Goal: Check status: Check status

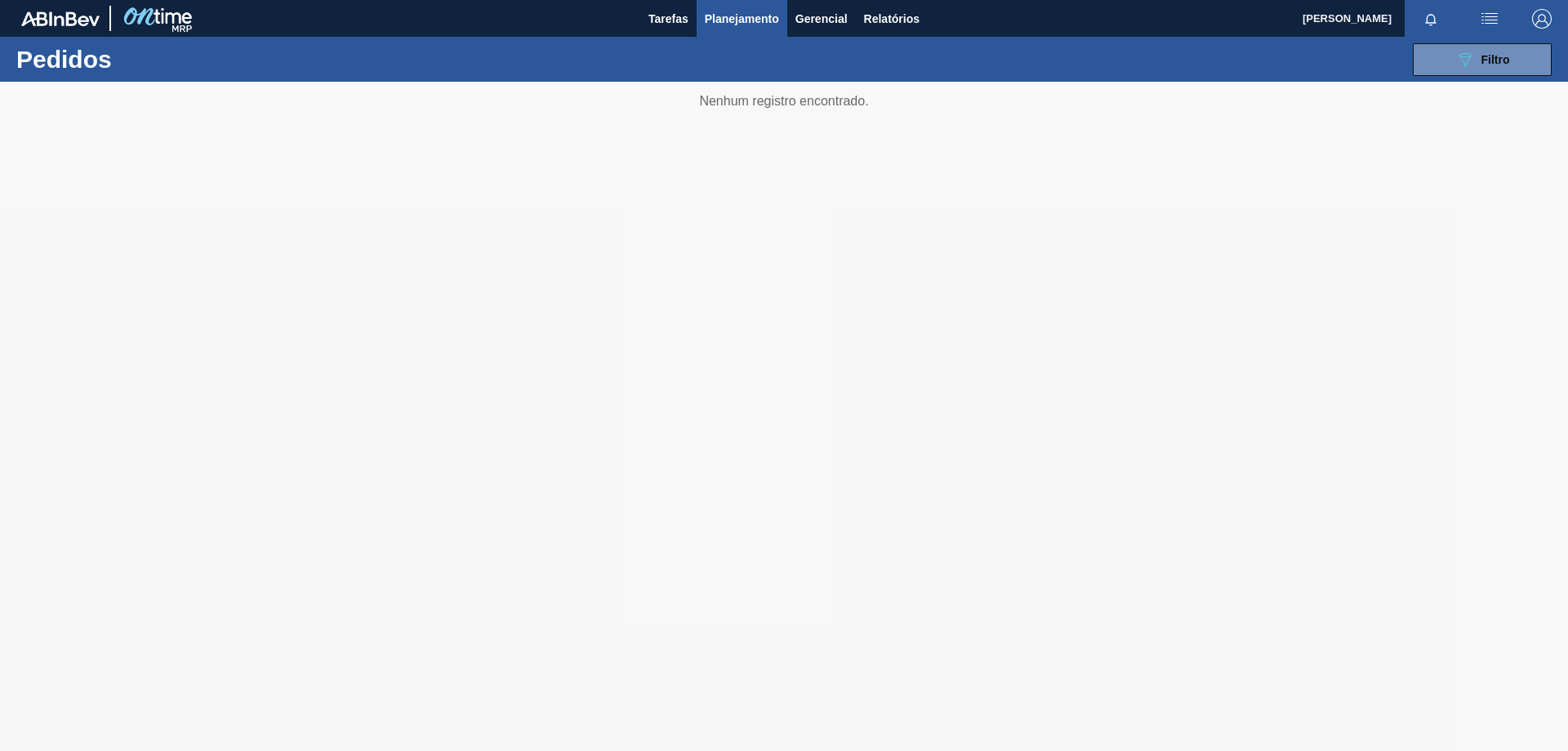
click at [758, 19] on span "Planejamento" at bounding box center [742, 18] width 75 height 20
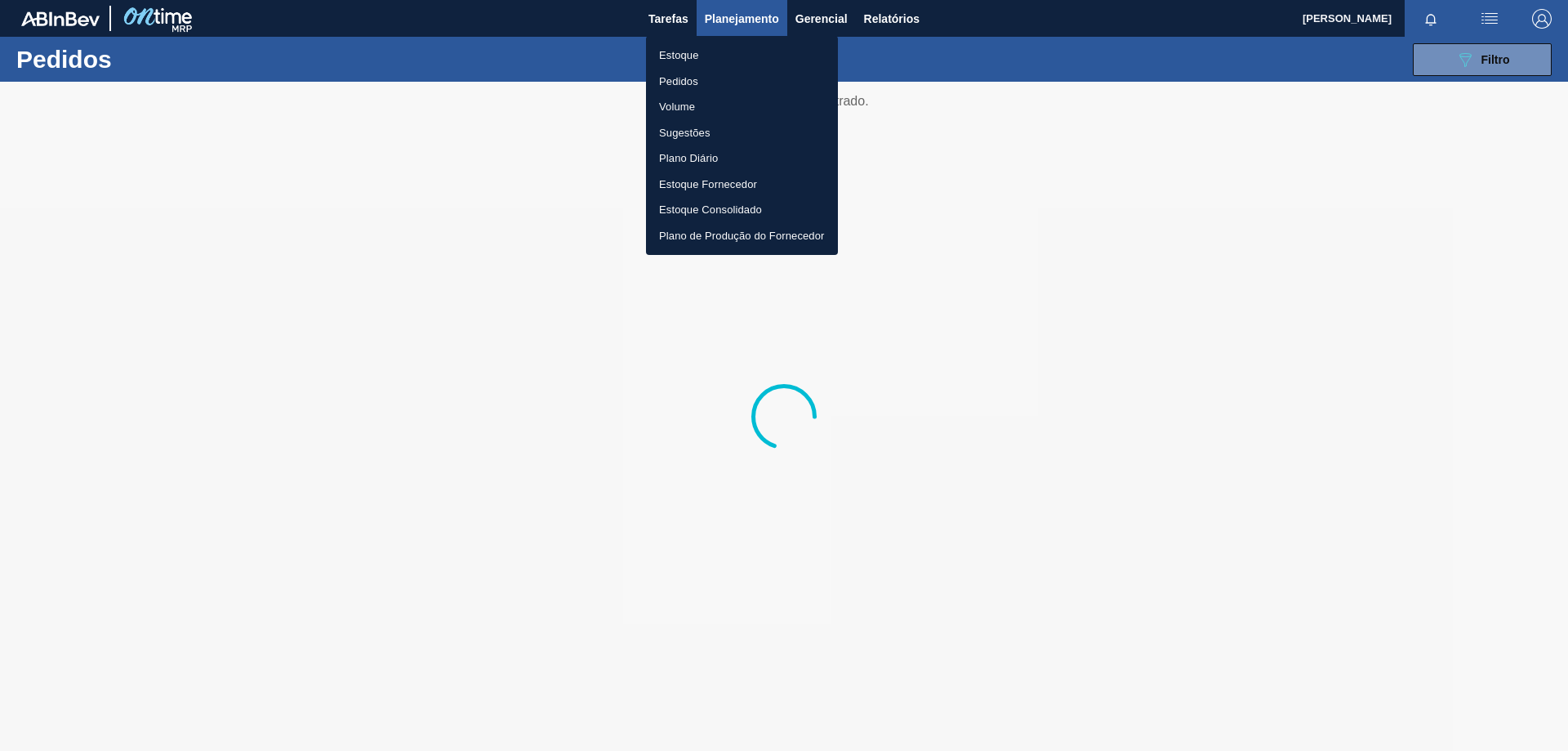
click at [674, 49] on li "Estoque" at bounding box center [742, 55] width 192 height 26
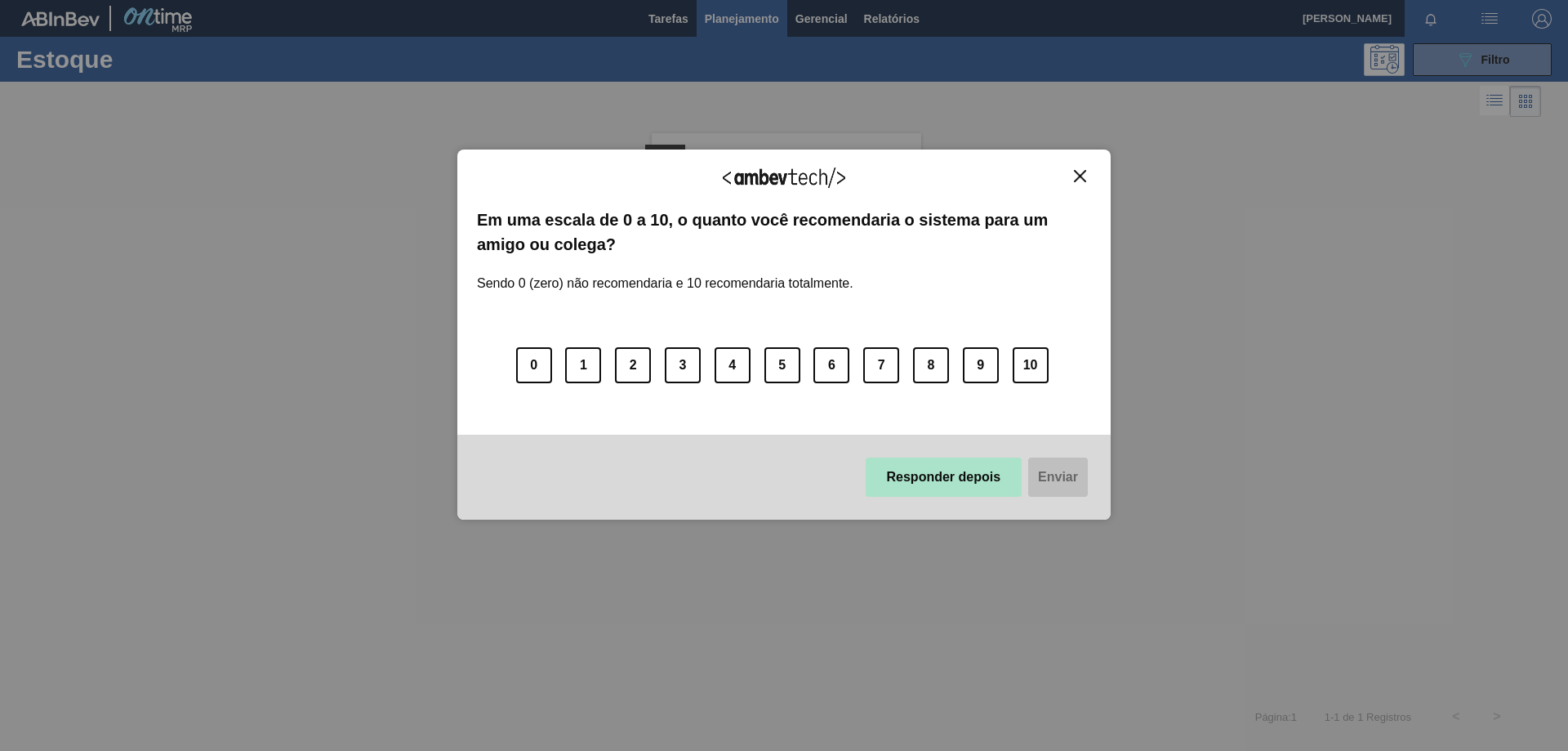
click at [907, 479] on button "Responder depois" at bounding box center [944, 478] width 157 height 40
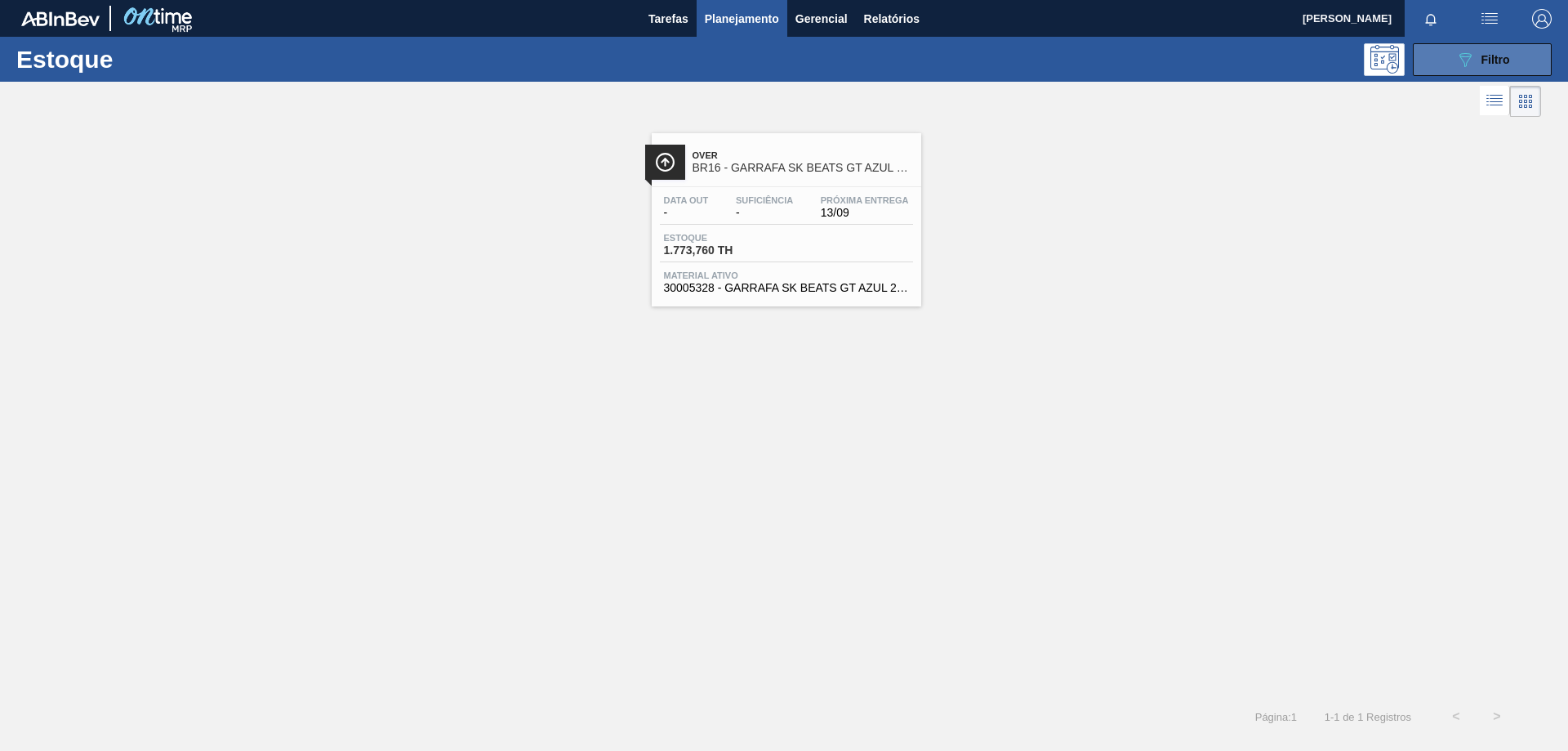
click at [1445, 58] on button "089F7B8B-B2A5-4AFE-B5C0-19BA573D28AC Filtro" at bounding box center [1482, 59] width 139 height 33
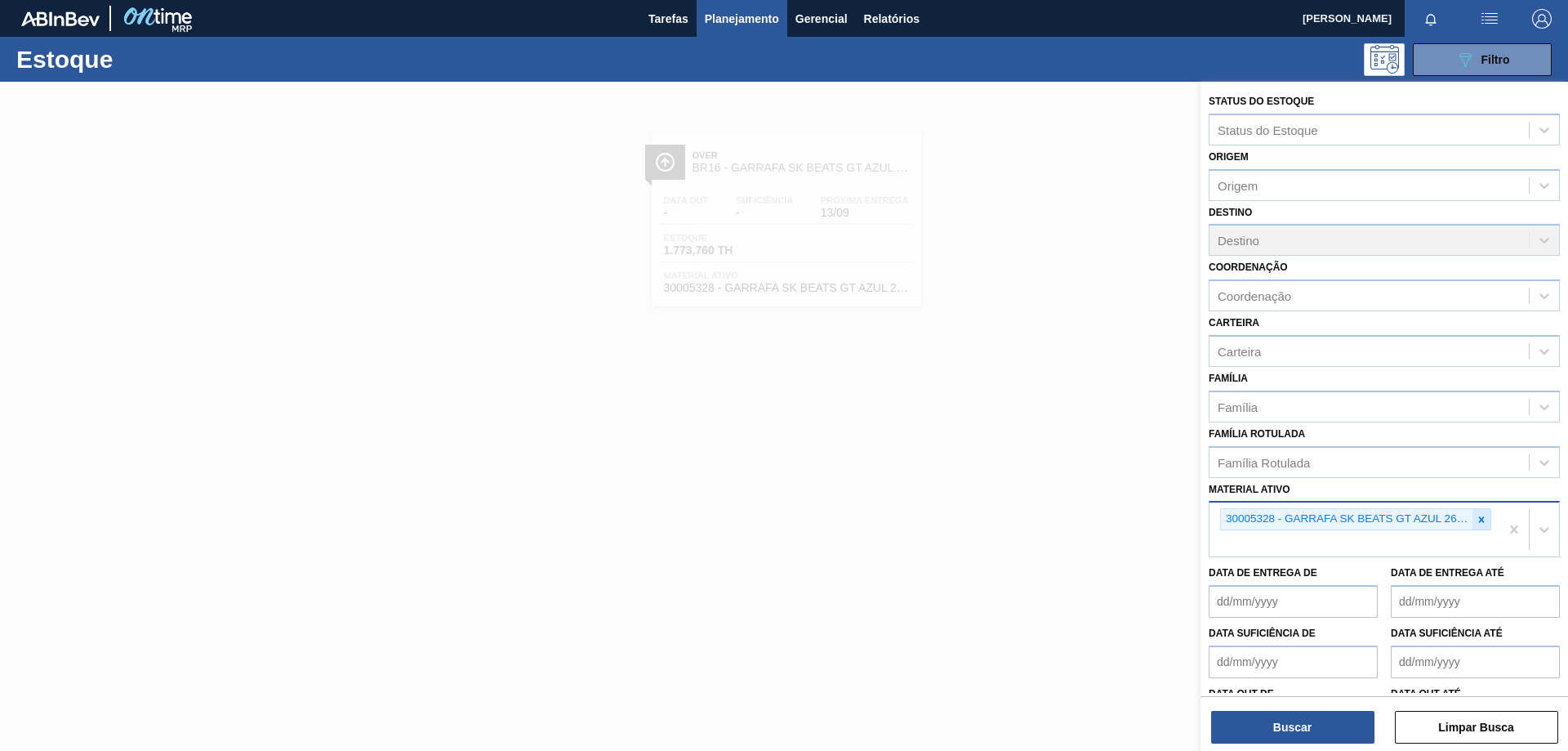
click at [1483, 523] on icon at bounding box center [1481, 519] width 11 height 11
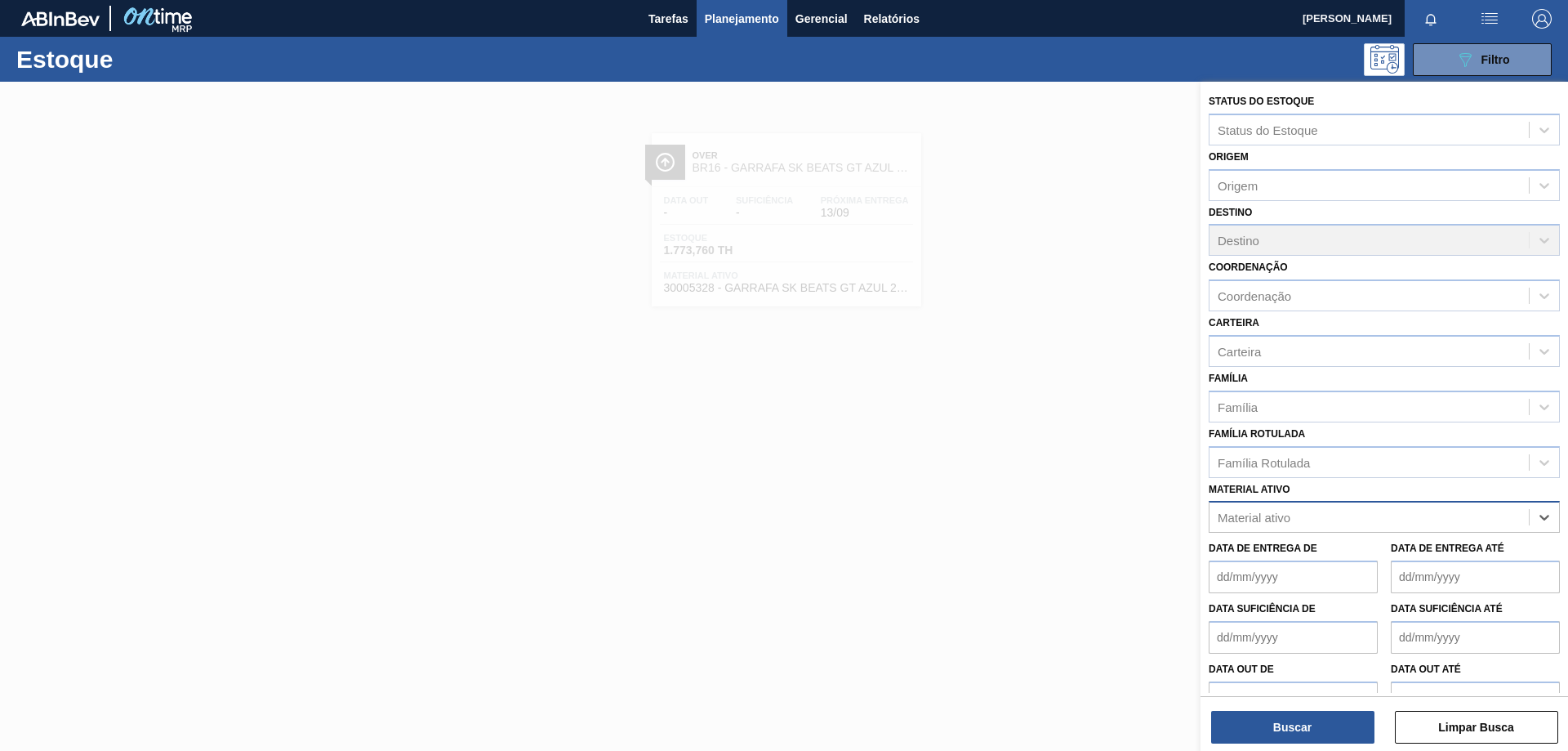
click at [1401, 514] on div "Material ativo" at bounding box center [1370, 518] width 319 height 24
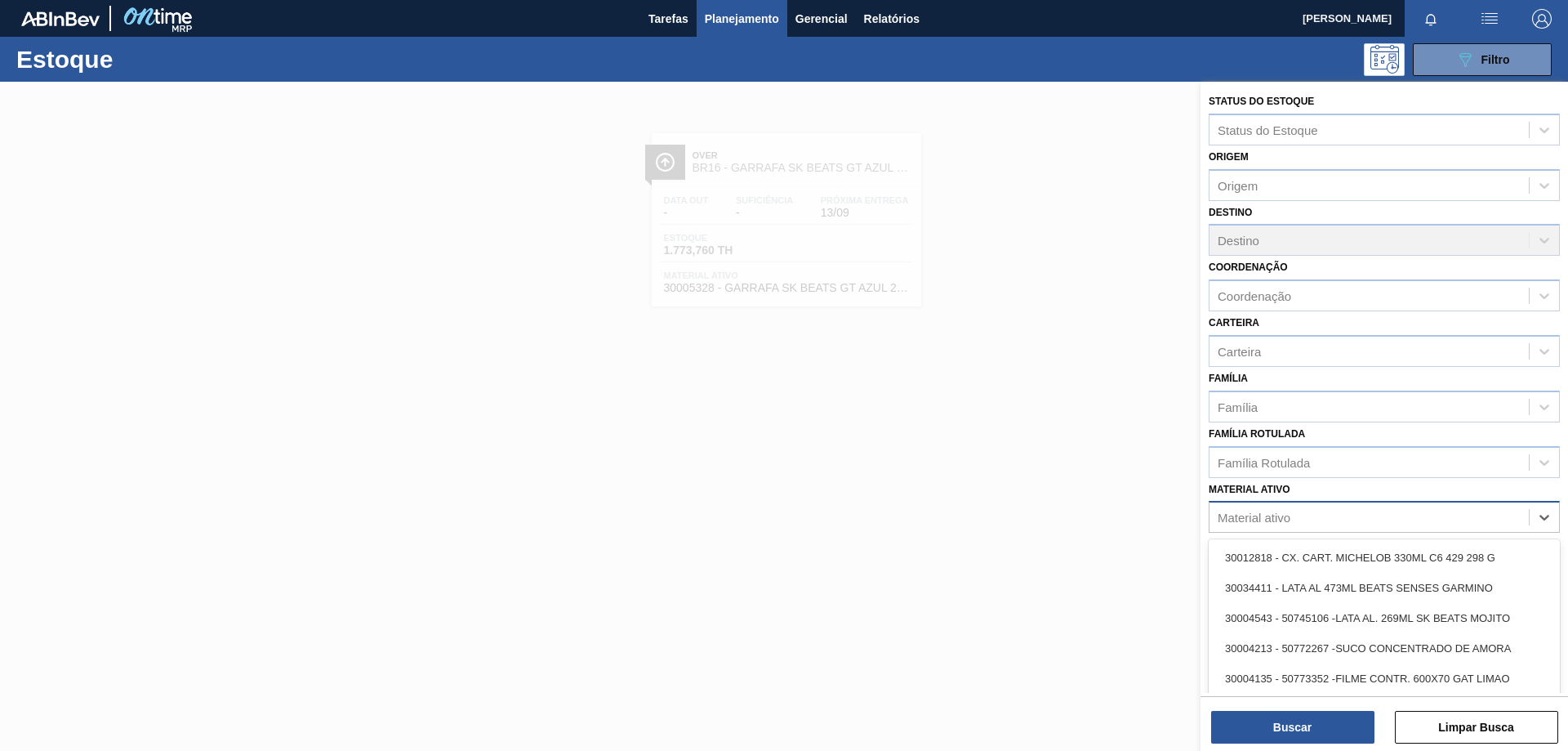
paste ativo "30029424"
type ativo "30029424"
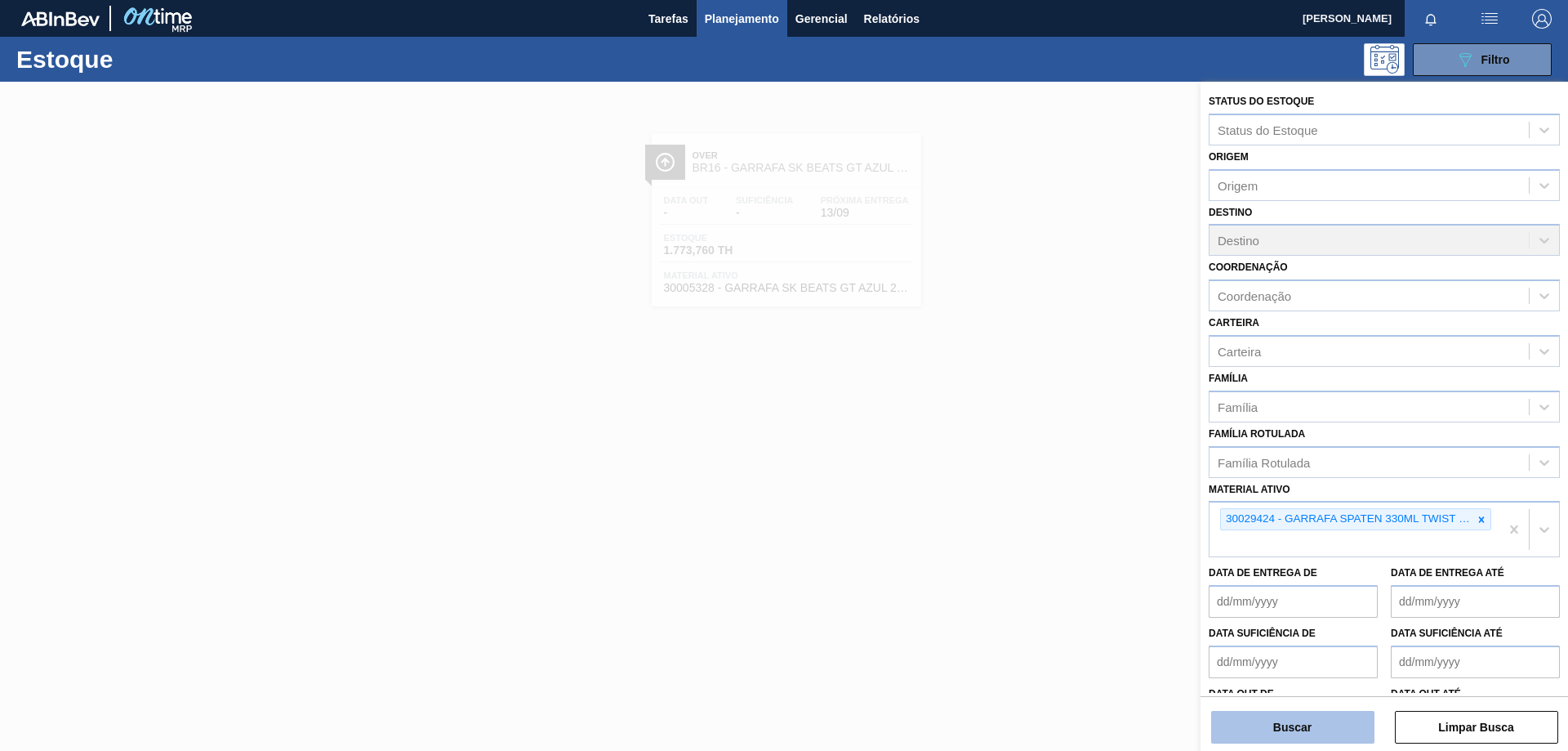
click at [1238, 729] on button "Buscar" at bounding box center [1292, 727] width 163 height 33
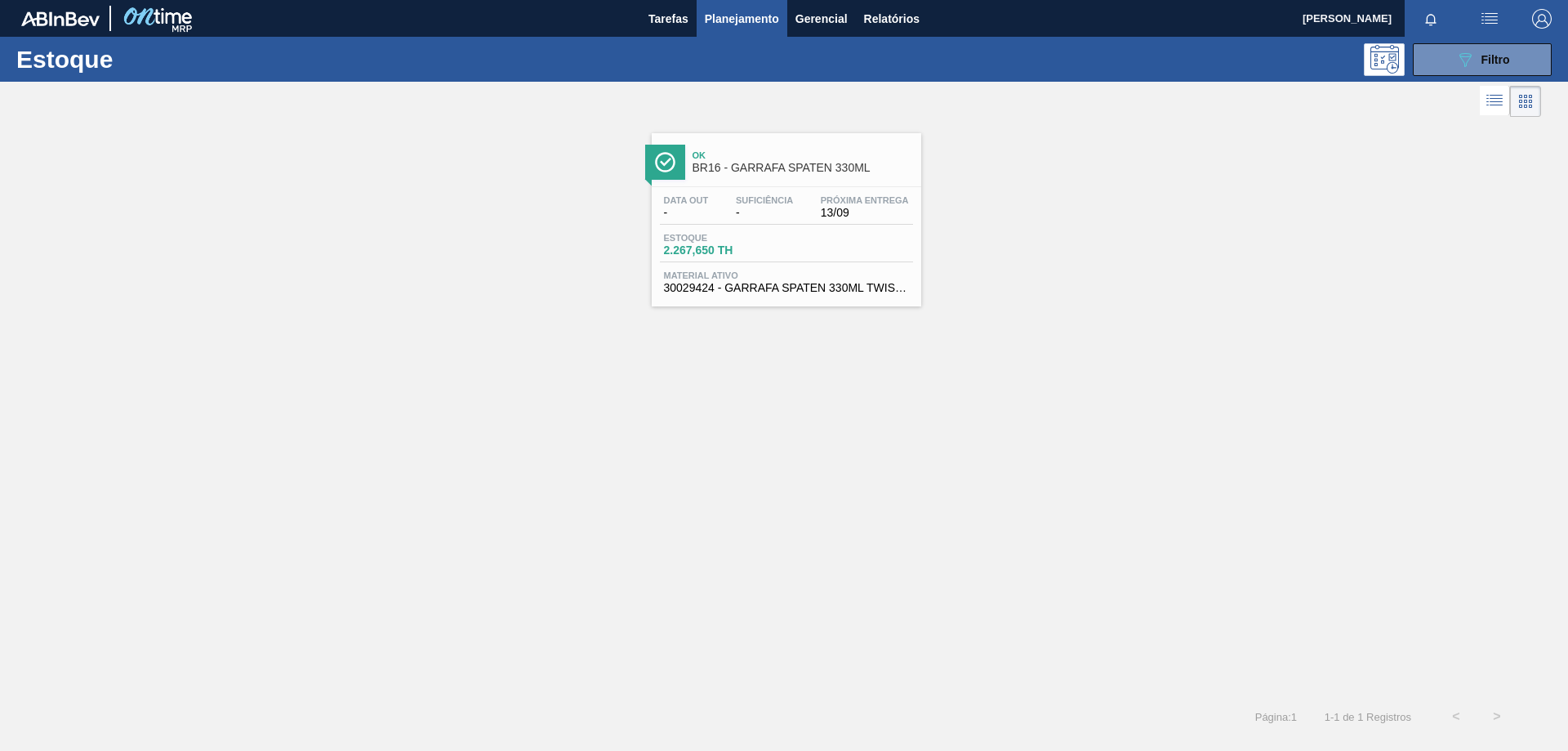
click at [783, 243] on div "Estoque 2.267,650 TH" at bounding box center [786, 247] width 253 height 29
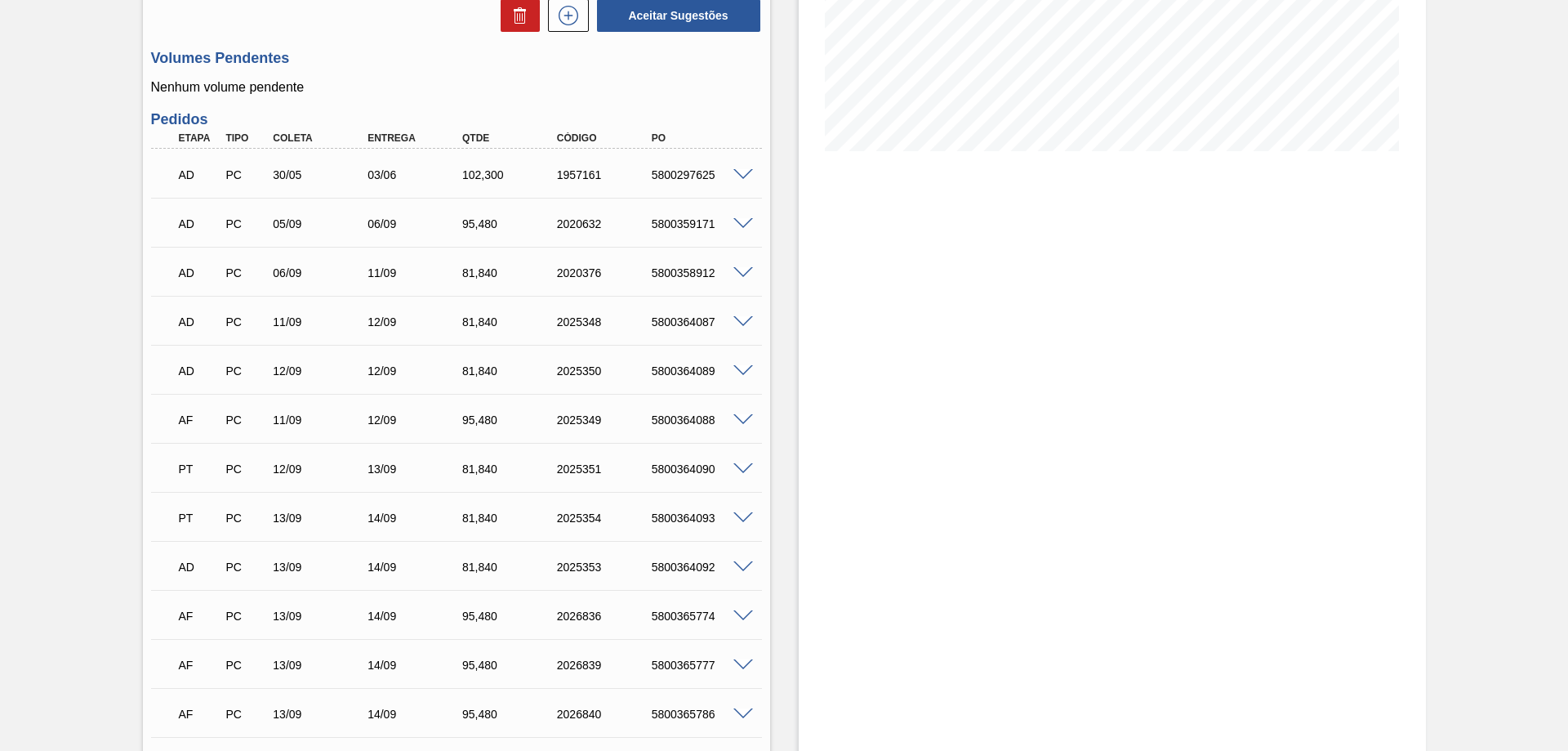
scroll to position [409, 0]
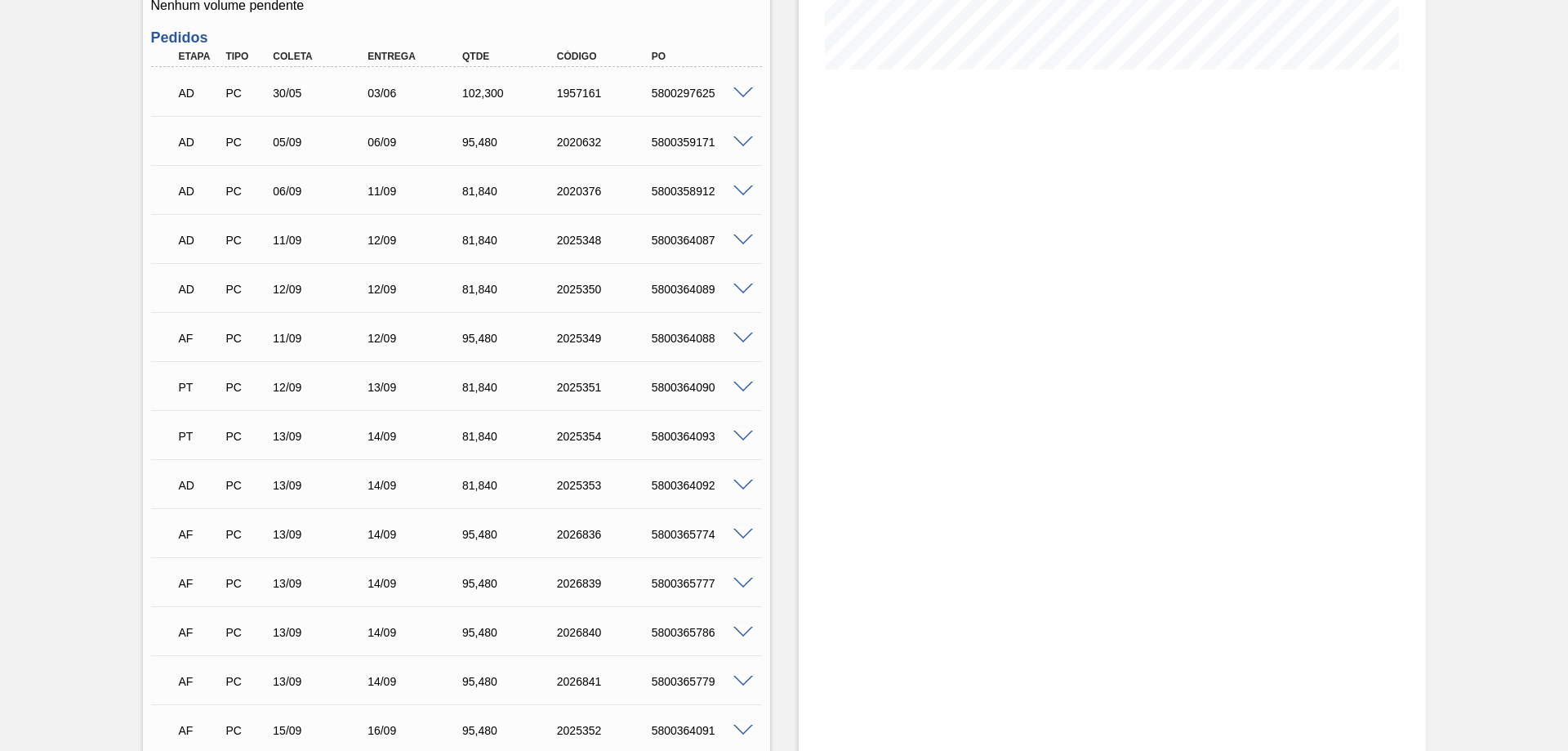
click at [53, 480] on div "Aguardando Descarga BR16 - GARRAFA SPATEN 330ML Unidade Jacareí PE MIN 571,200 …" at bounding box center [784, 501] width 1568 height 1656
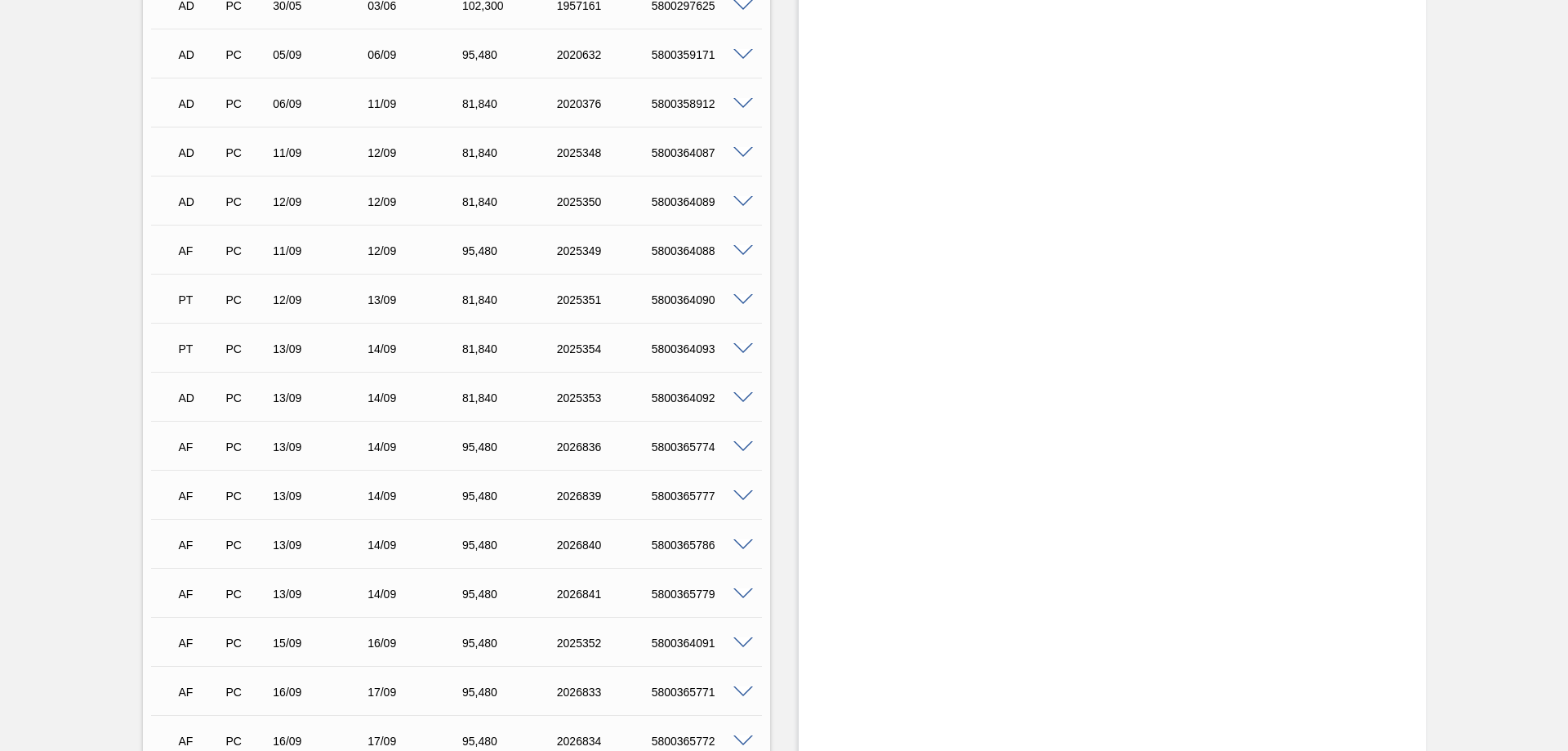
scroll to position [577, 0]
